Goal: Navigation & Orientation: Find specific page/section

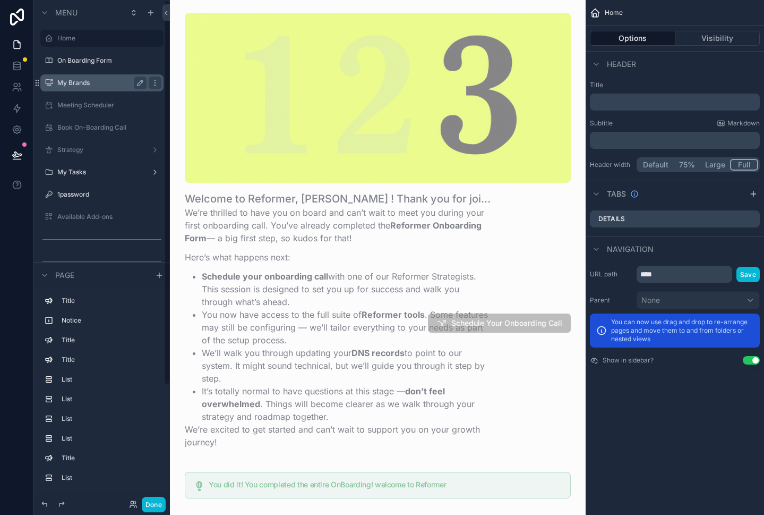
click at [96, 81] on label "My Brands" at bounding box center [99, 83] width 85 height 8
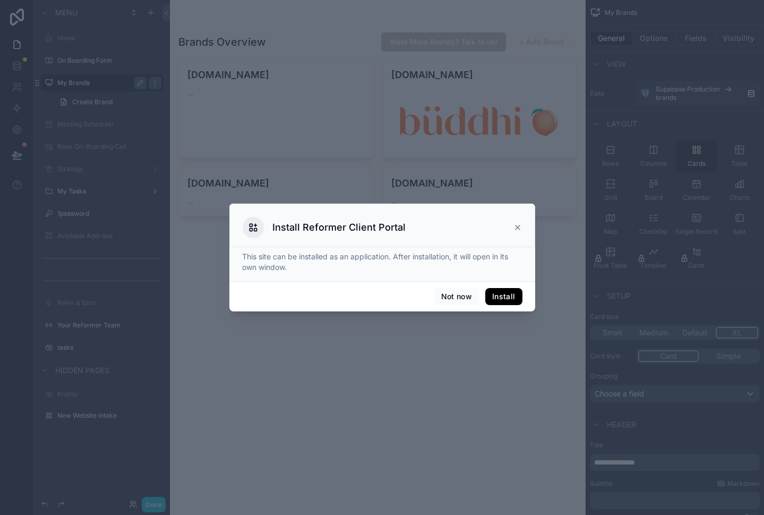
click at [276, 266] on p "This site can be installed as an application. After installation, it will open …" at bounding box center [382, 261] width 280 height 21
click at [277, 265] on p "This site can be installed as an application. After installation, it will open …" at bounding box center [382, 261] width 280 height 21
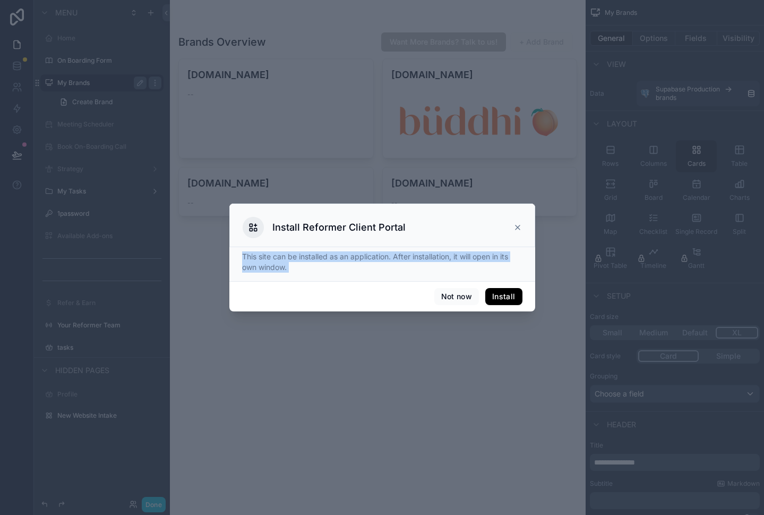
click at [277, 265] on p "This site can be installed as an application. After installation, it will open …" at bounding box center [382, 261] width 280 height 21
click at [317, 265] on p "This site can be installed as an application. After installation, it will open …" at bounding box center [382, 261] width 280 height 21
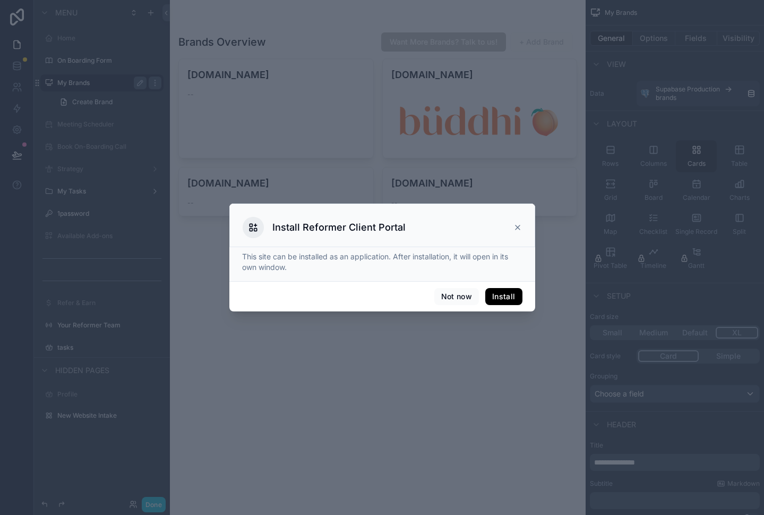
click at [508, 300] on button "Install" at bounding box center [503, 296] width 37 height 17
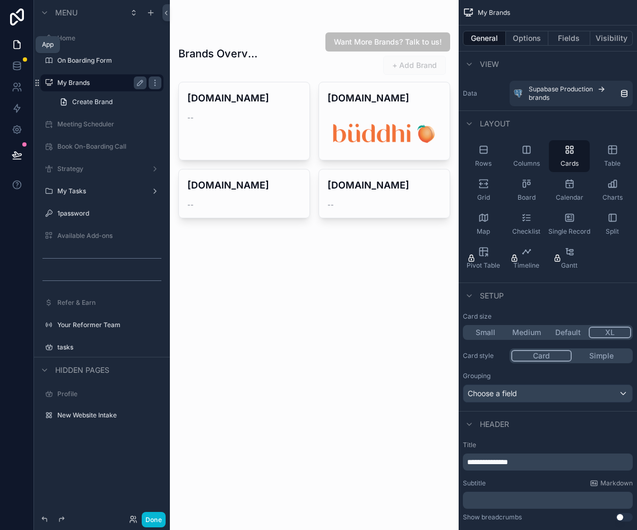
click at [22, 48] on link at bounding box center [16, 44] width 33 height 21
click at [19, 66] on icon at bounding box center [17, 66] width 11 height 11
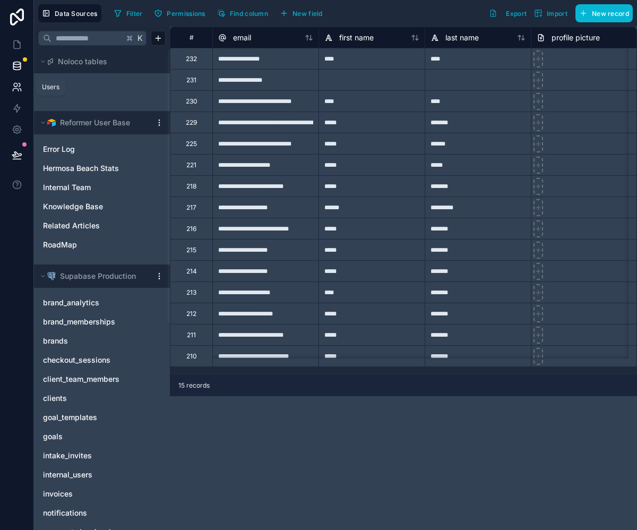
click at [15, 91] on icon at bounding box center [17, 87] width 11 height 11
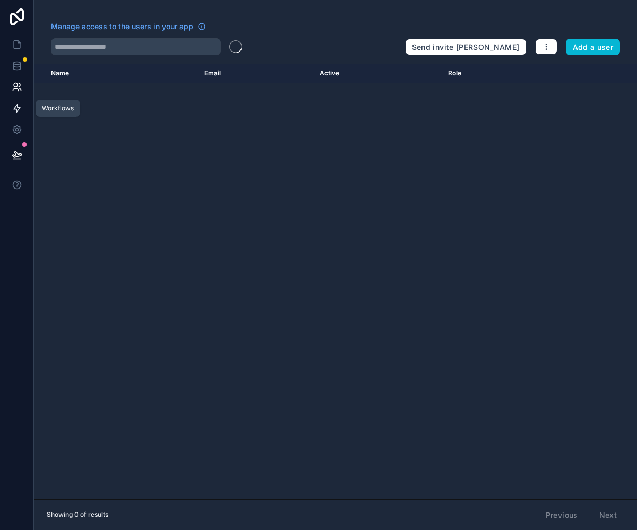
click at [19, 106] on icon at bounding box center [17, 108] width 11 height 11
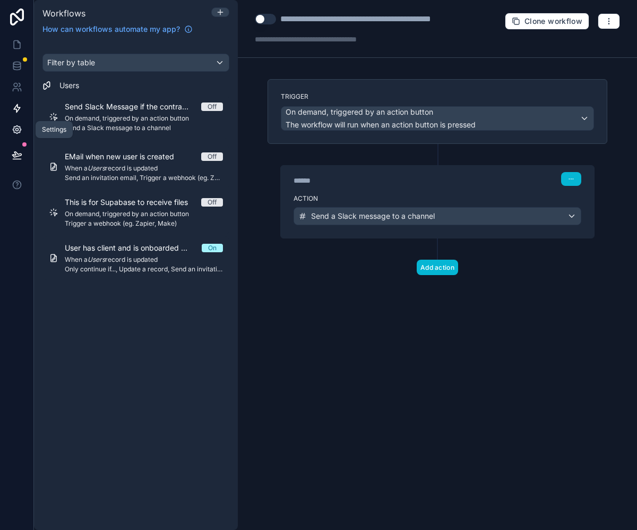
click at [9, 121] on link at bounding box center [16, 129] width 33 height 21
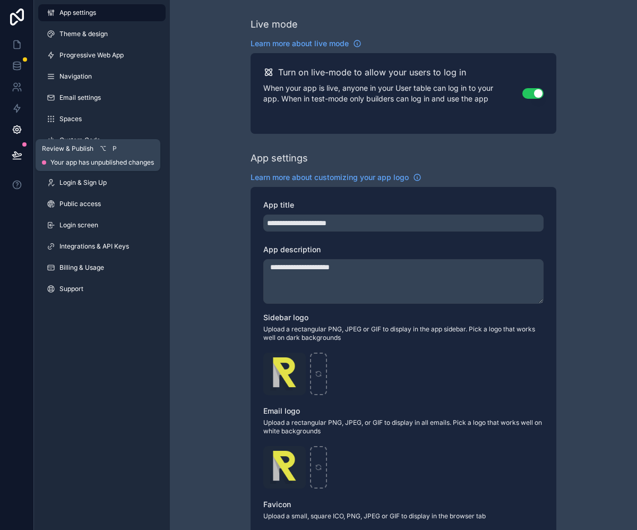
click at [15, 157] on icon at bounding box center [17, 155] width 11 height 11
click at [16, 38] on link at bounding box center [16, 44] width 33 height 21
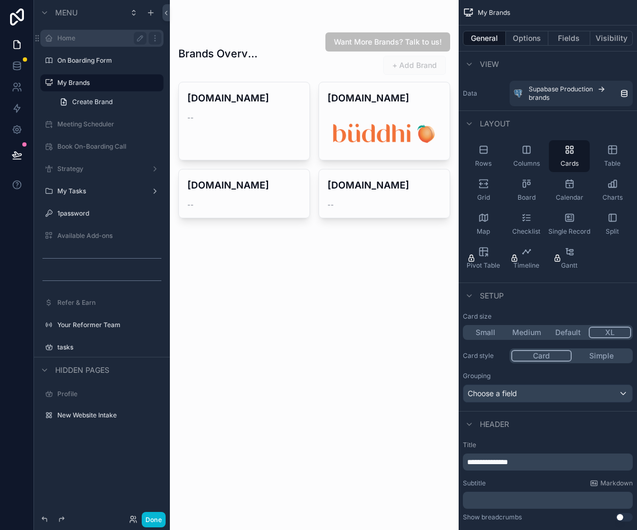
click at [96, 37] on label "Home" at bounding box center [99, 38] width 85 height 8
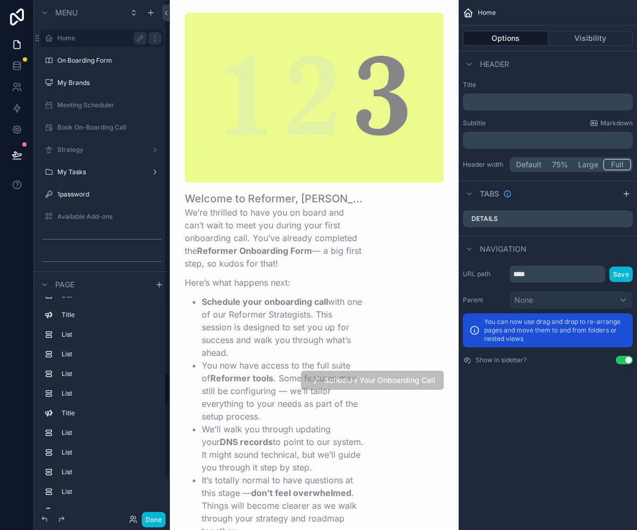
scroll to position [143, 0]
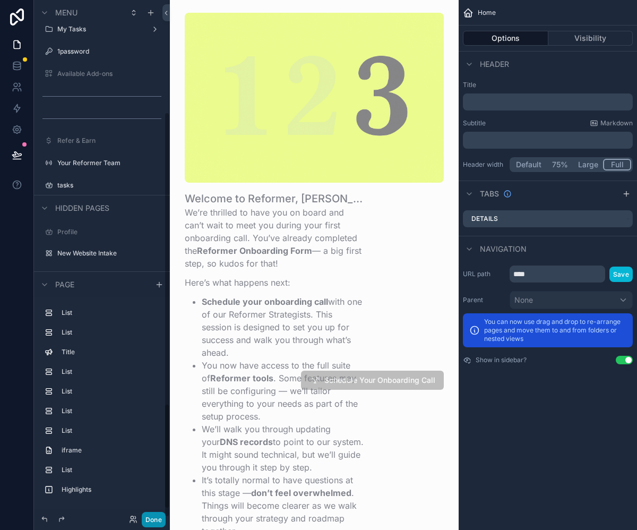
click at [158, 513] on button "Done" at bounding box center [154, 519] width 24 height 15
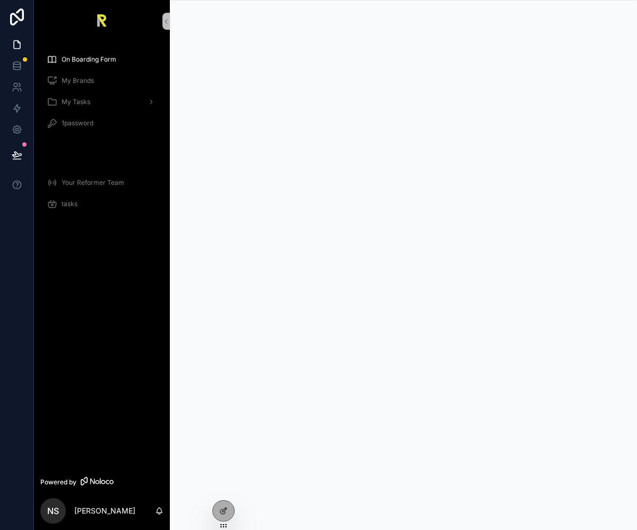
click at [88, 82] on span "My Brands" at bounding box center [78, 80] width 32 height 8
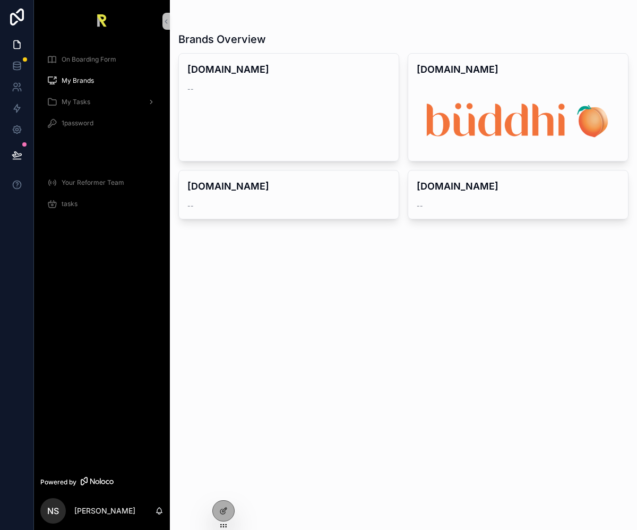
click at [82, 97] on div "My Tasks" at bounding box center [102, 101] width 110 height 17
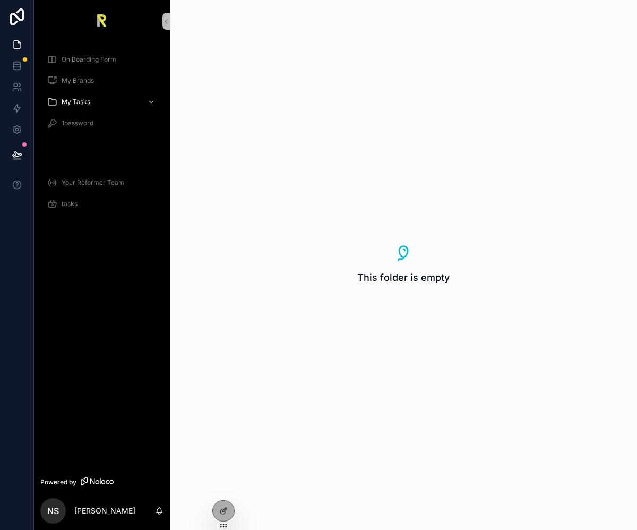
click at [83, 120] on span "1password" at bounding box center [78, 123] width 32 height 8
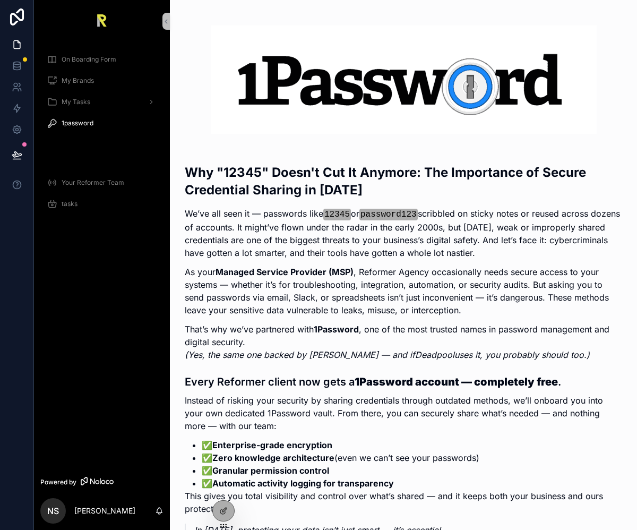
click at [64, 209] on div "tasks" at bounding box center [102, 203] width 110 height 17
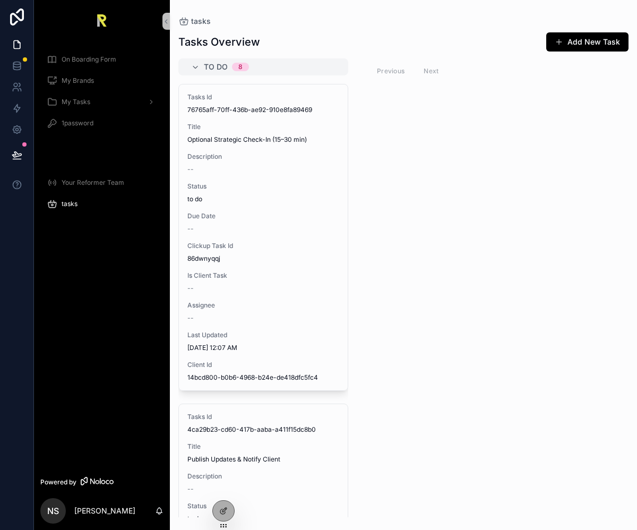
click at [71, 183] on span "Your Reformer Team" at bounding box center [93, 182] width 63 height 8
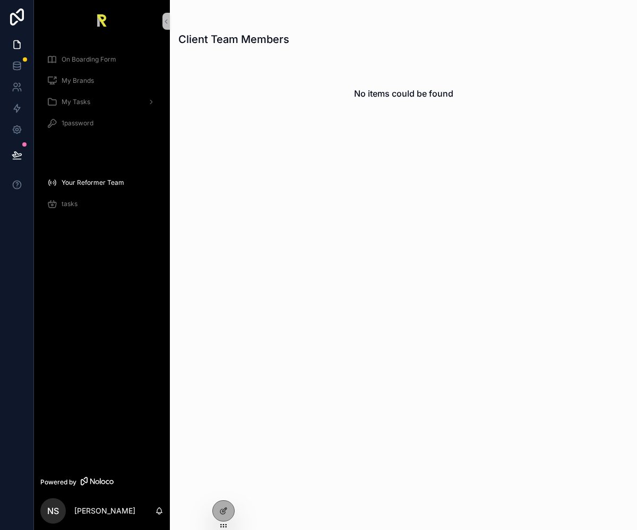
click at [80, 61] on span "On Boarding Form" at bounding box center [89, 59] width 55 height 8
click at [66, 82] on span "My Brands" at bounding box center [78, 80] width 32 height 8
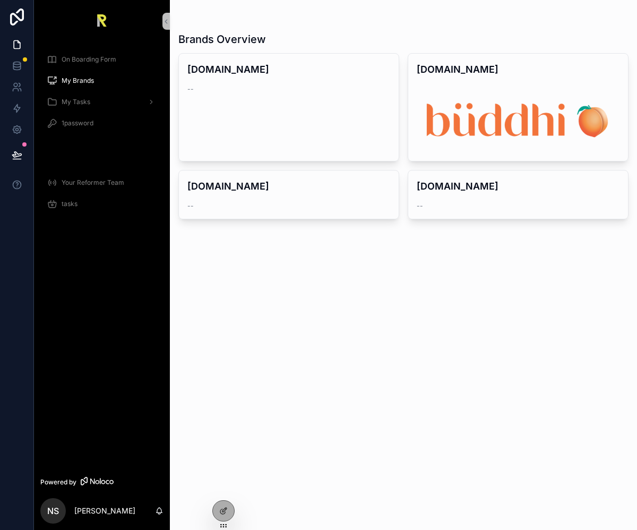
click at [74, 63] on span "On Boarding Form" at bounding box center [89, 59] width 55 height 8
